Goal: Navigation & Orientation: Find specific page/section

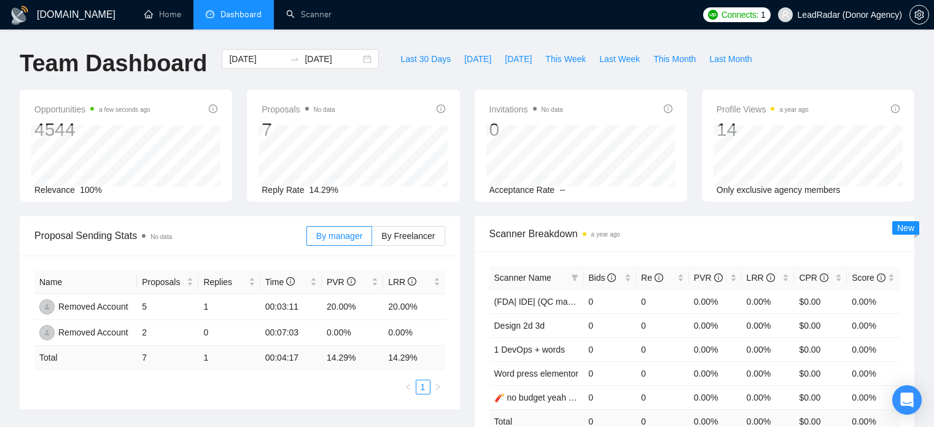
scroll to position [267, 0]
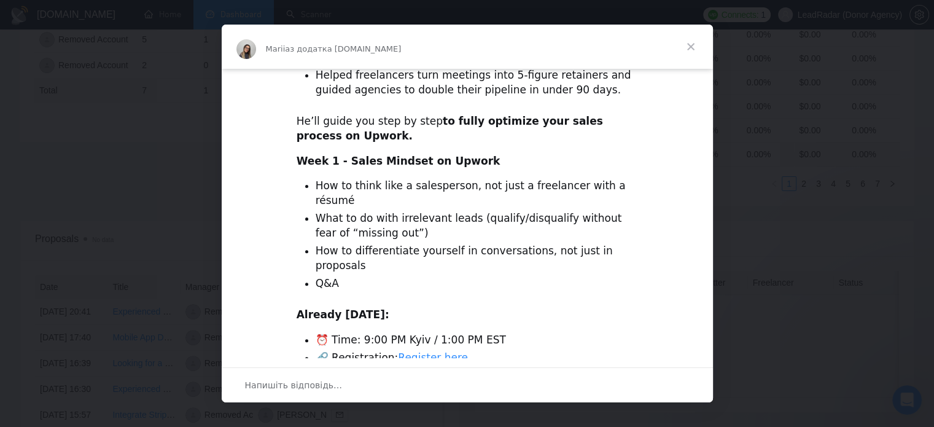
scroll to position [450, 0]
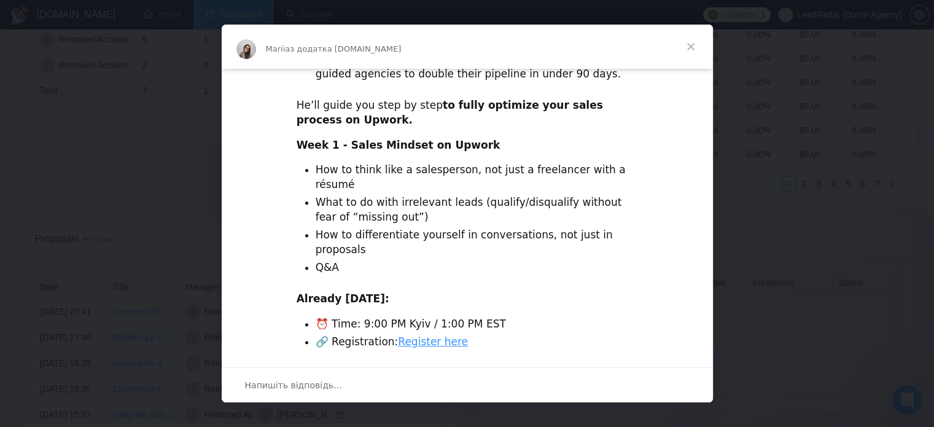
click at [428, 335] on link "Register here" at bounding box center [433, 341] width 70 height 12
click at [682, 46] on span "Закрити" at bounding box center [691, 47] width 44 height 44
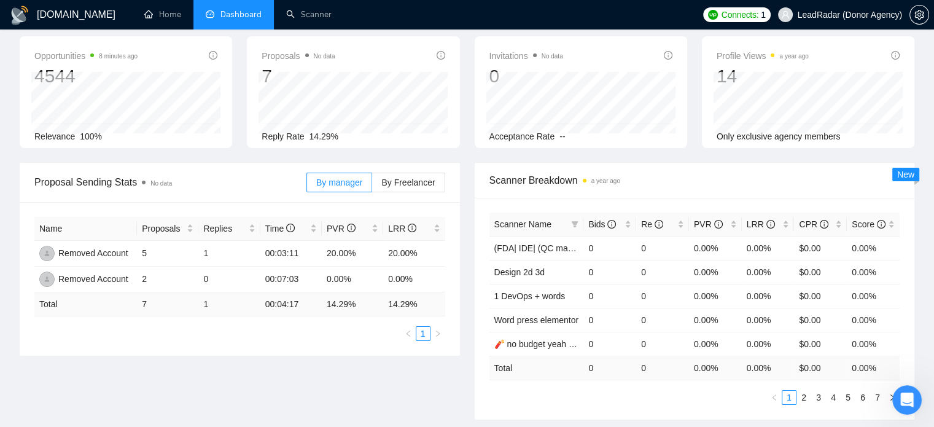
scroll to position [0, 0]
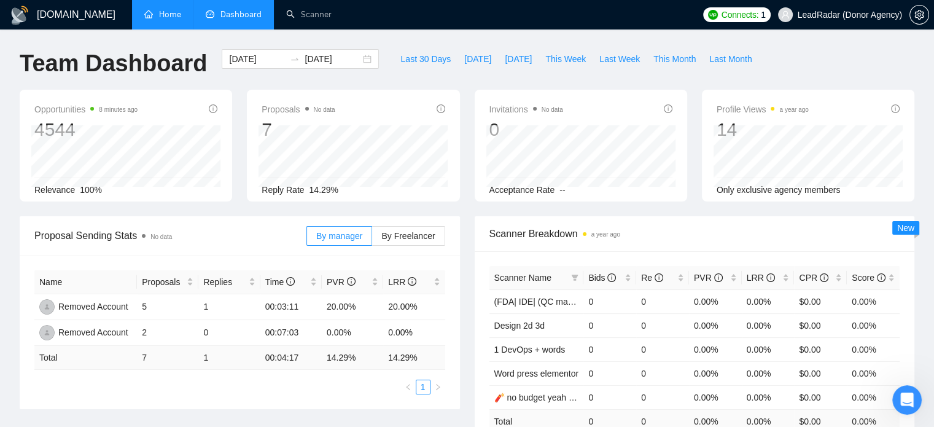
click at [147, 17] on link "Home" at bounding box center [162, 14] width 37 height 10
